Goal: Information Seeking & Learning: Check status

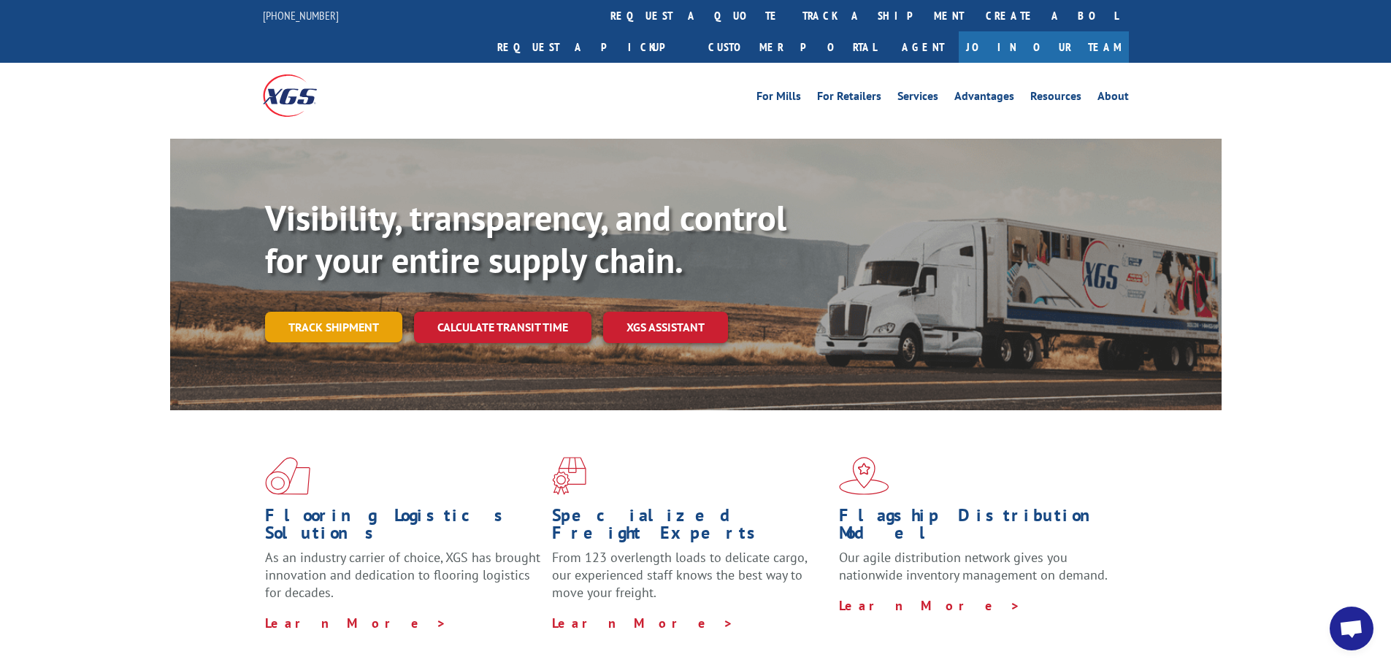
click at [304, 312] on link "Track shipment" at bounding box center [333, 327] width 137 height 31
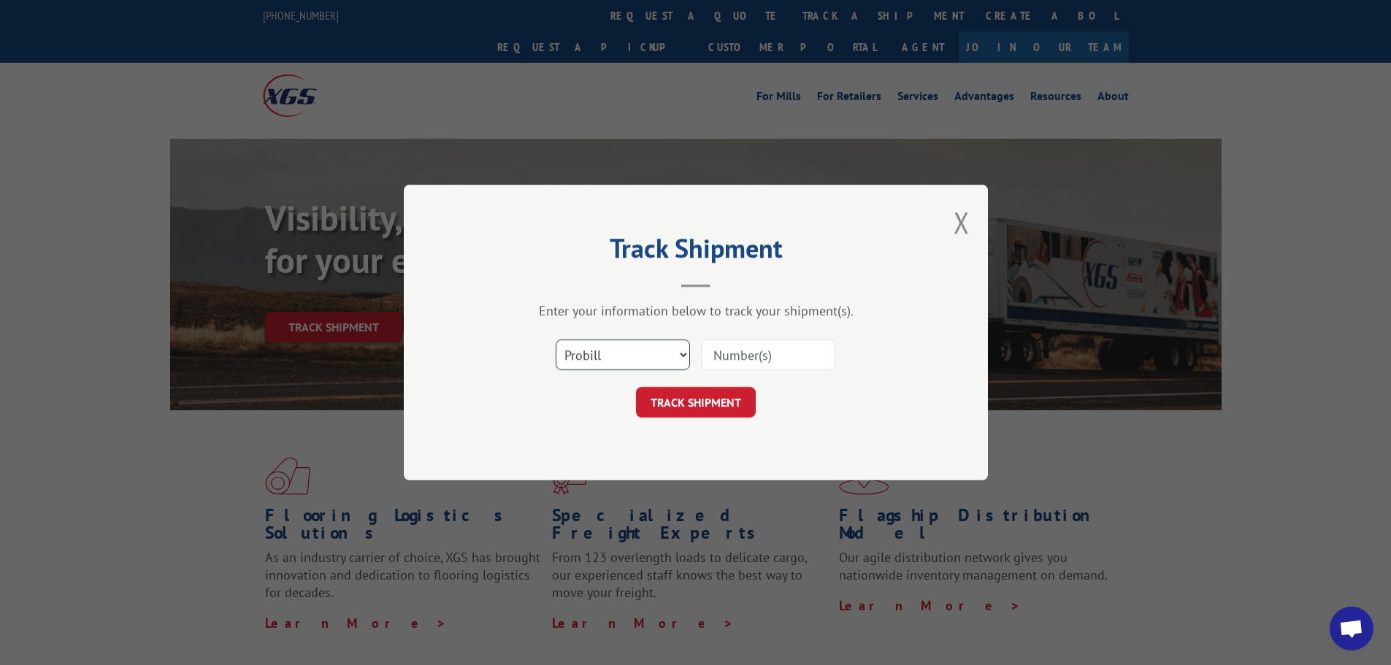
click at [664, 358] on select "Select category... Probill BOL PO" at bounding box center [623, 354] width 134 height 31
select select "bol"
click at [556, 339] on select "Select category... Probill BOL PO" at bounding box center [623, 354] width 134 height 31
paste input "54395396"
type input "54395396"
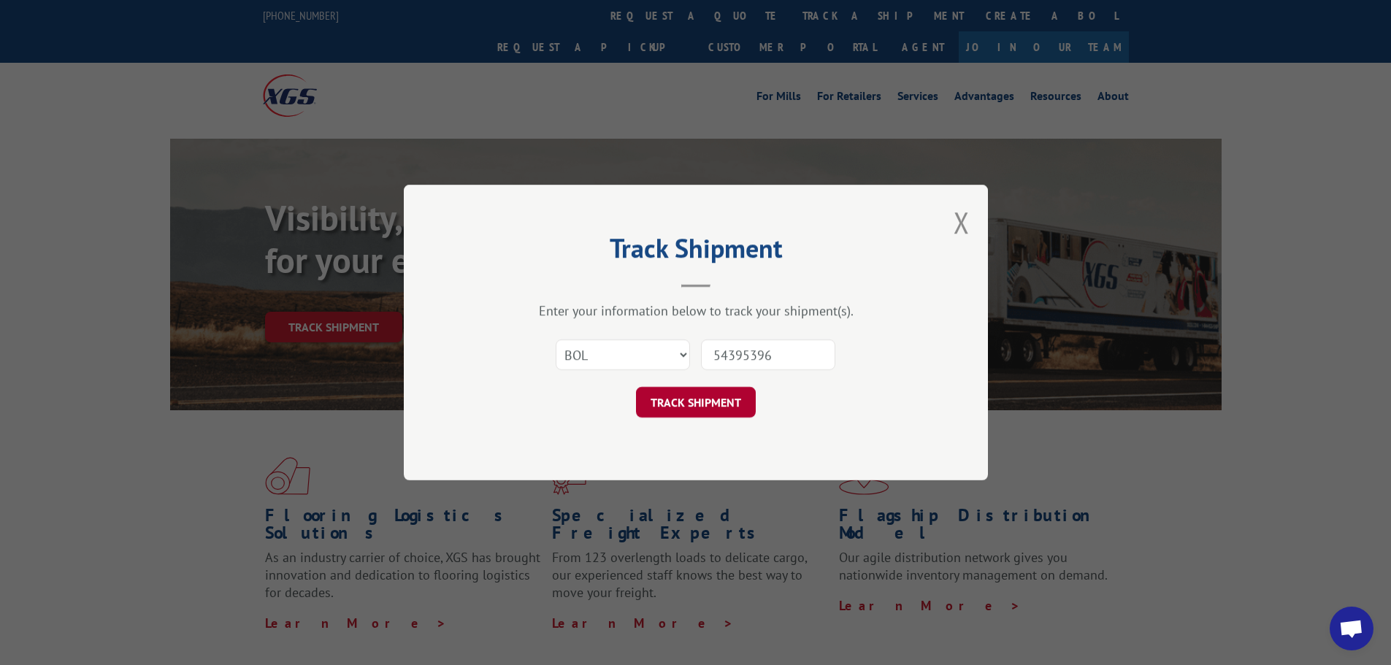
click at [705, 400] on button "TRACK SHIPMENT" at bounding box center [696, 402] width 120 height 31
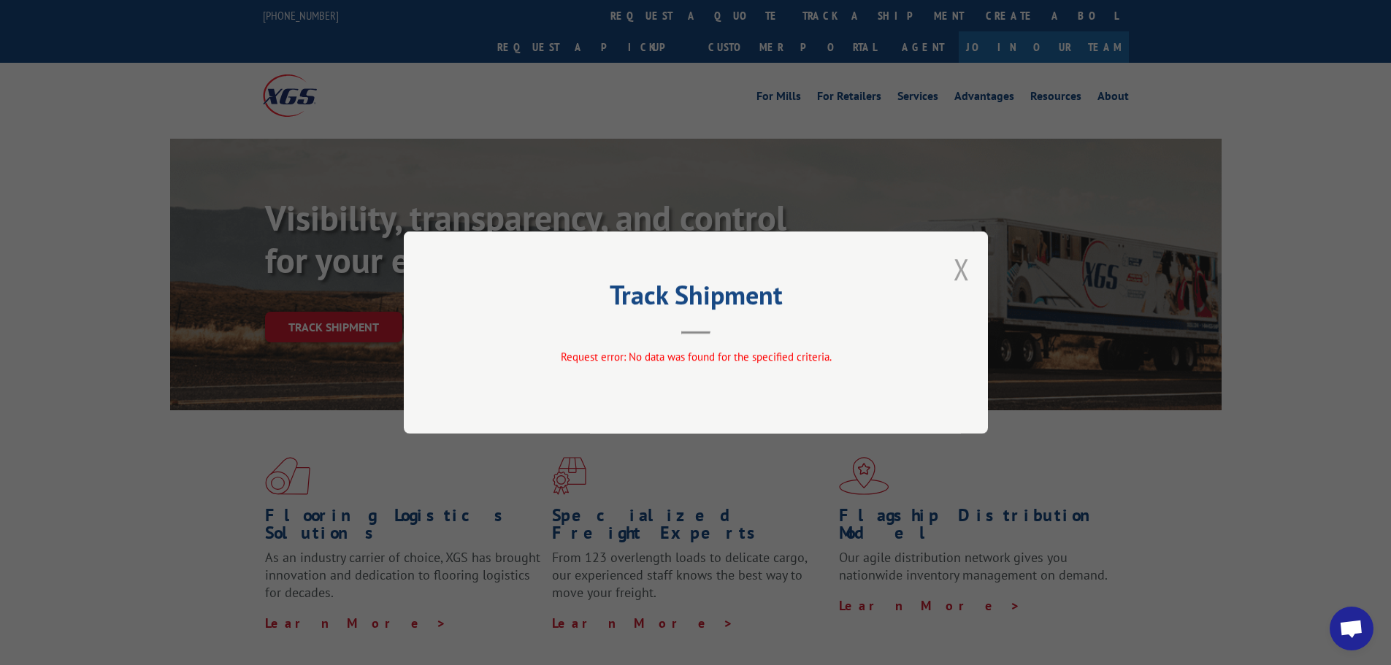
click at [961, 271] on button "Close modal" at bounding box center [961, 269] width 16 height 39
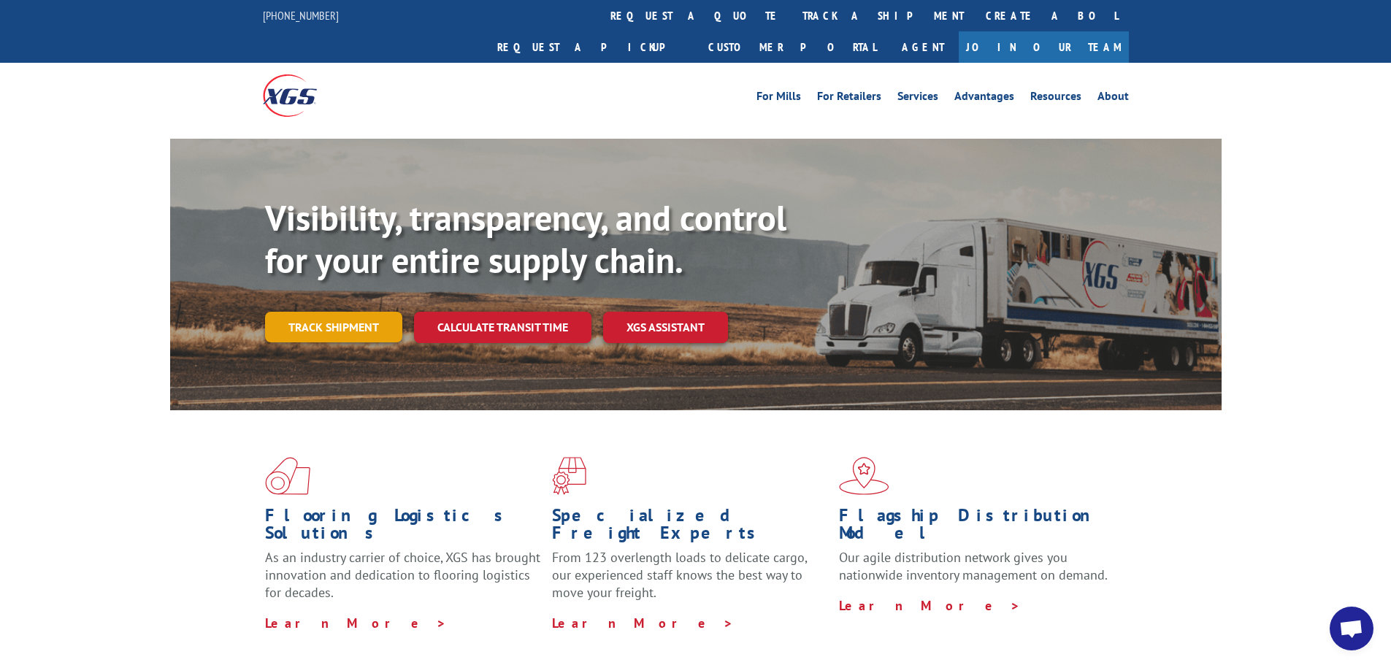
click at [369, 312] on link "Track shipment" at bounding box center [333, 327] width 137 height 31
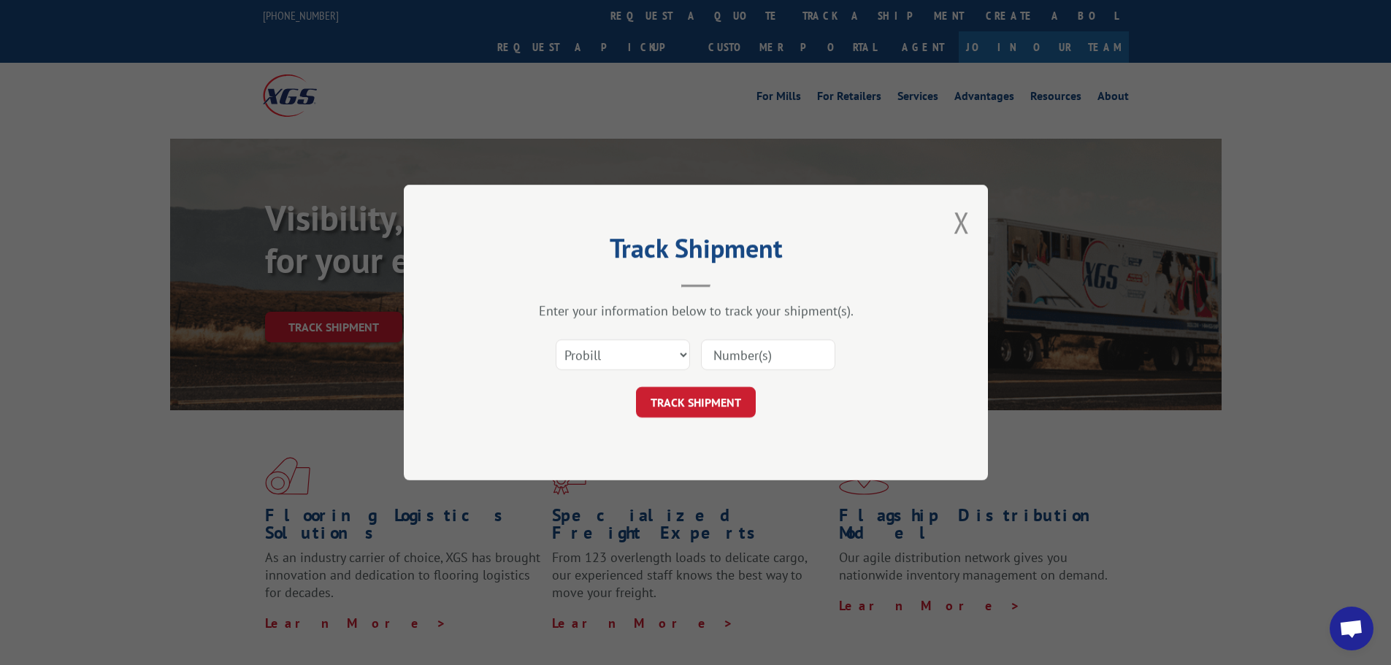
paste input "54395396"
type input "54395396"
click at [735, 402] on button "TRACK SHIPMENT" at bounding box center [696, 402] width 120 height 31
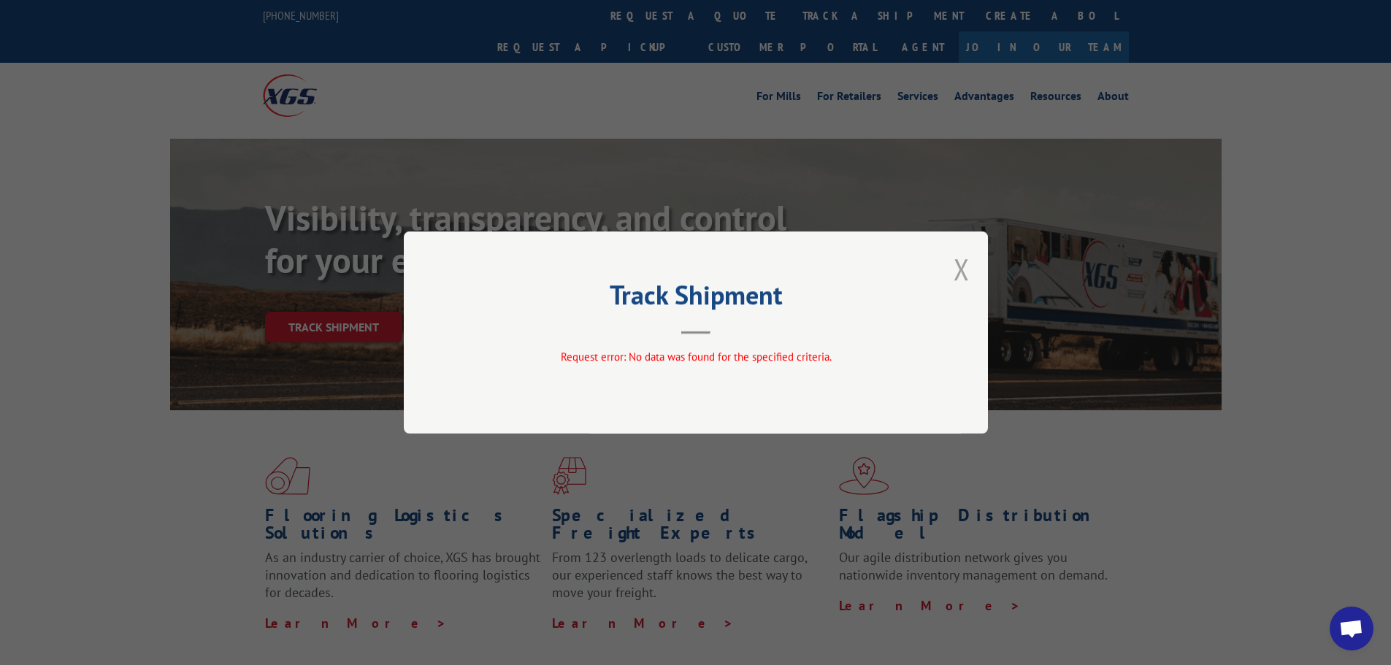
click at [967, 272] on button "Close modal" at bounding box center [961, 269] width 16 height 39
